Goal: Transaction & Acquisition: Download file/media

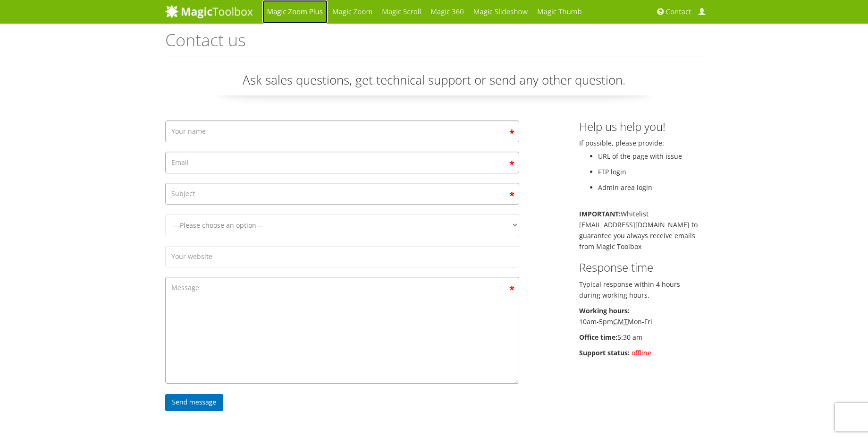
click at [309, 12] on link "Magic Zoom Plus" at bounding box center [294, 12] width 65 height 24
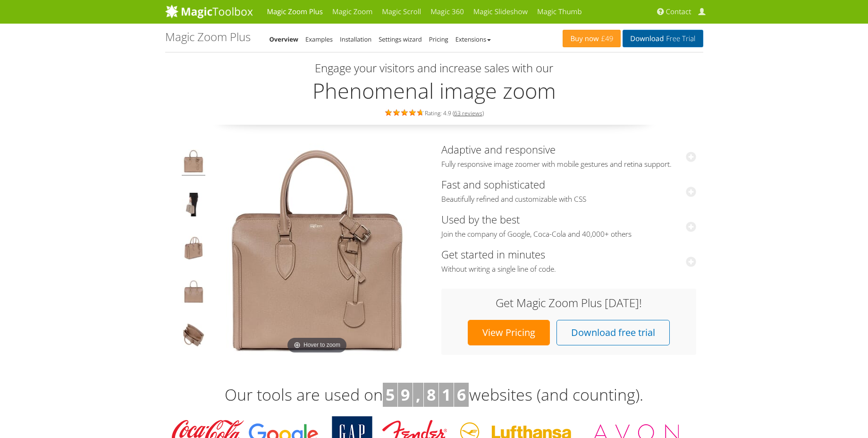
click at [637, 42] on link "Download Free Trial" at bounding box center [663, 38] width 80 height 17
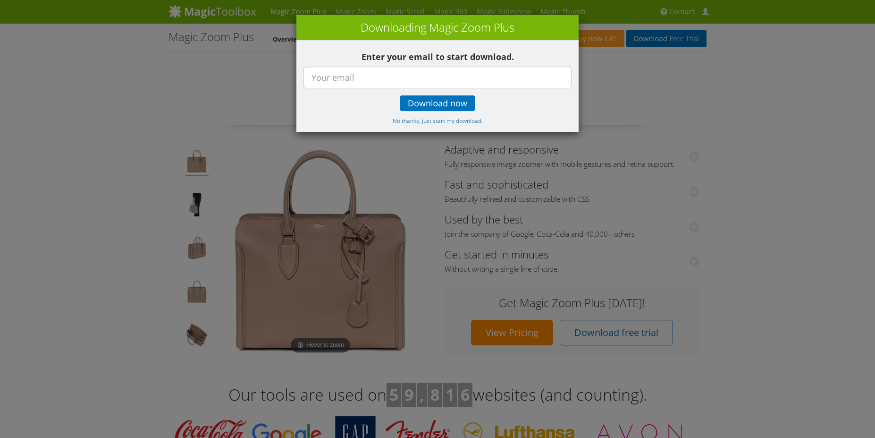
click at [604, 68] on div "× Downloading Magic Zoom Plus Enter your email to start download. Download now …" at bounding box center [437, 219] width 875 height 438
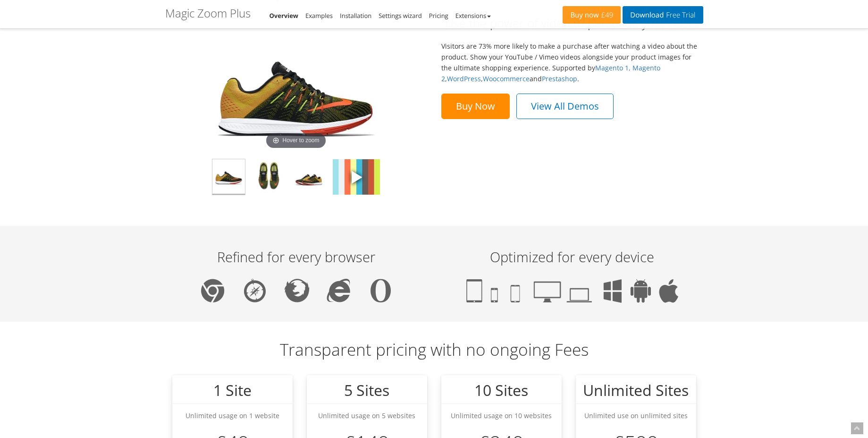
scroll to position [566, 0]
